Goal: Task Accomplishment & Management: Manage account settings

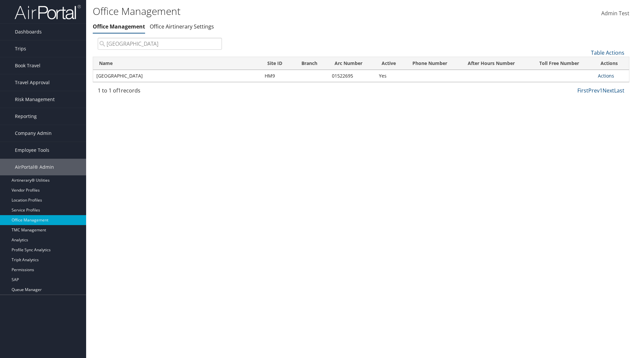
type input "[GEOGRAPHIC_DATA]"
click at [606, 75] on link "Actions" at bounding box center [606, 76] width 16 height 6
click at [584, 141] on link "Manage Office Queues" at bounding box center [584, 141] width 56 height 11
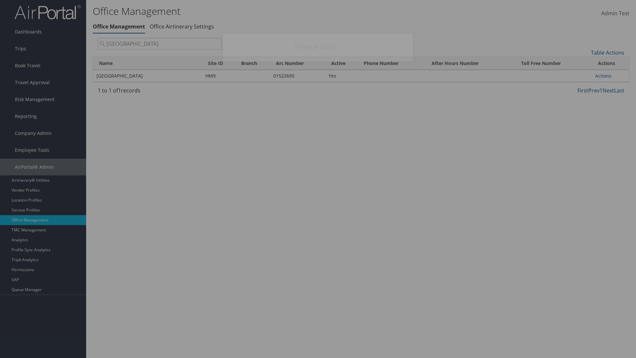
click at [459, 74] on link "Table Actions" at bounding box center [458, 74] width 33 height 7
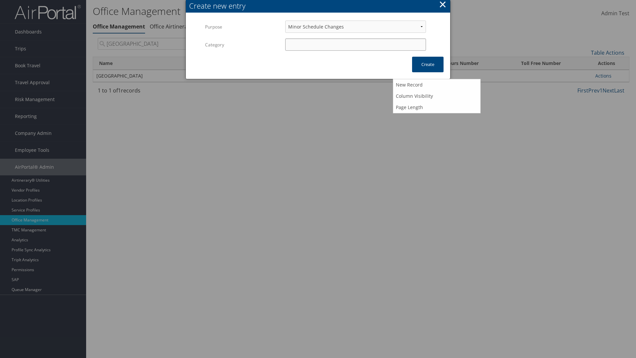
click at [355, 44] on input "Category" at bounding box center [355, 44] width 141 height 12
type input "test"
click at [427, 64] on button "Create" at bounding box center [427, 65] width 31 height 16
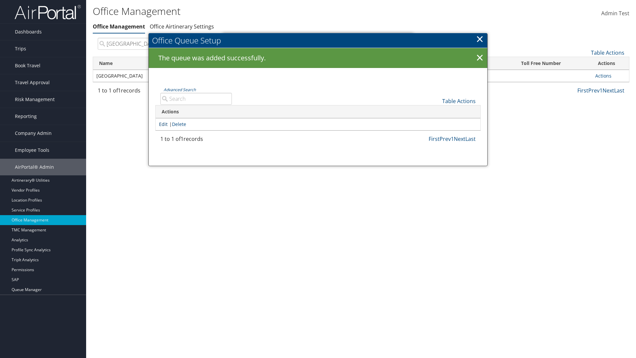
click at [163, 124] on link "Edit" at bounding box center [163, 124] width 9 height 6
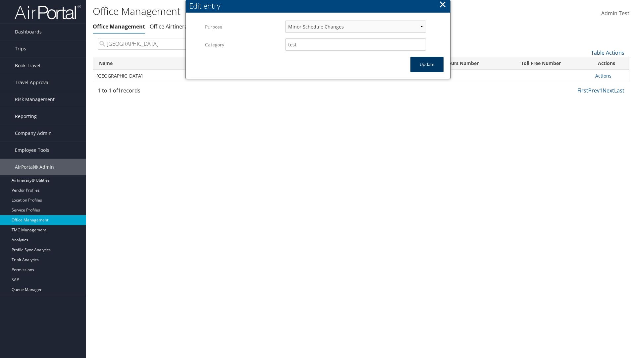
click at [427, 64] on button "Update" at bounding box center [426, 65] width 33 height 16
